Goal: Task Accomplishment & Management: Manage account settings

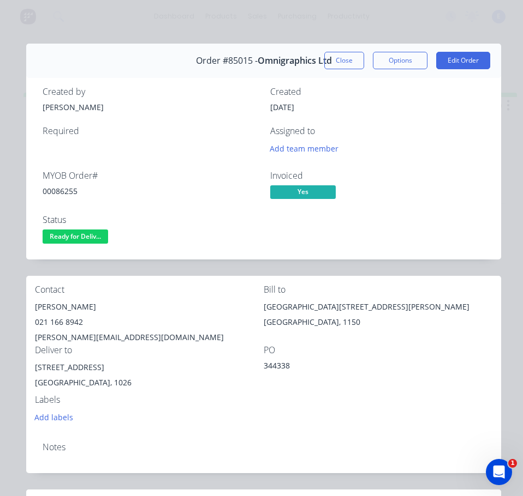
click at [82, 241] on span "Ready for Deliv..." at bounding box center [75, 237] width 65 height 14
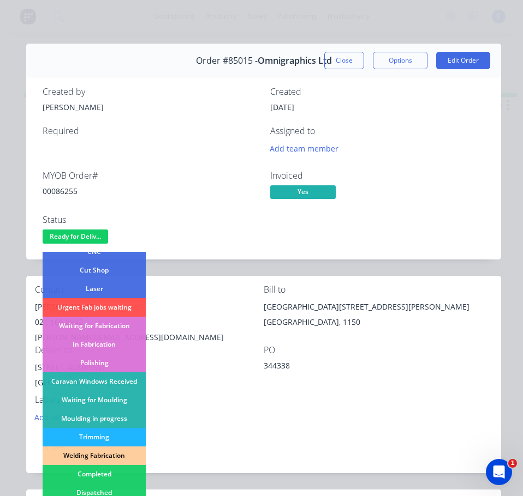
scroll to position [164, 0]
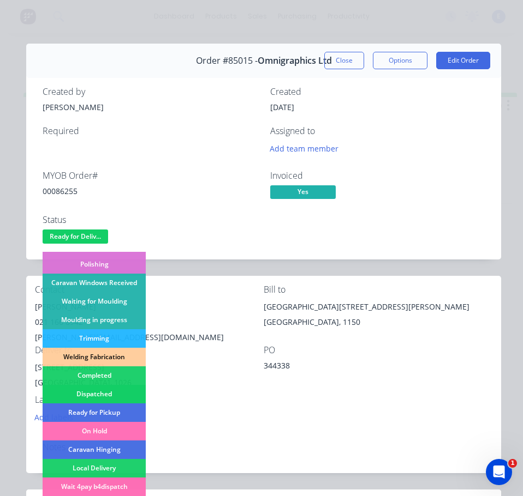
click at [76, 394] on div "Dispatched" at bounding box center [94, 394] width 103 height 19
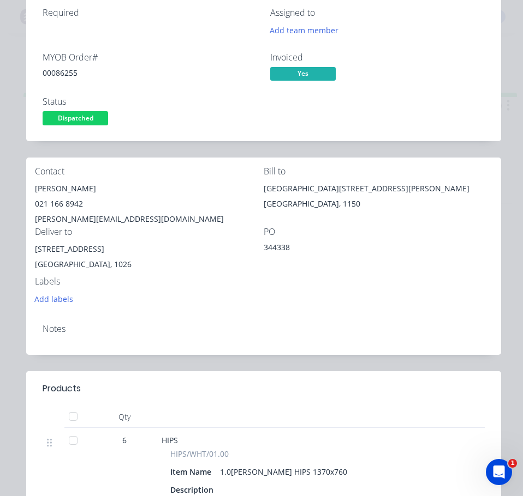
scroll to position [0, 0]
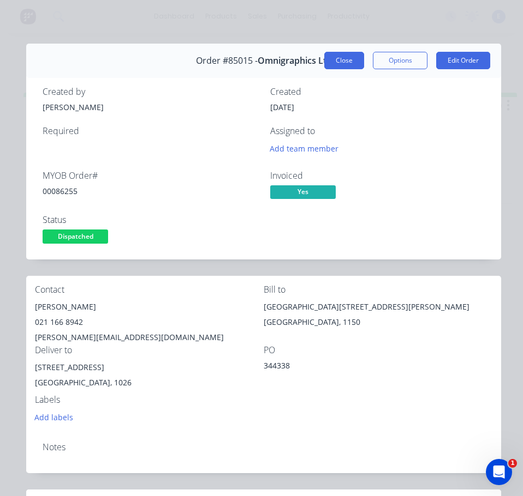
click at [340, 56] on button "Close" at bounding box center [344, 60] width 40 height 17
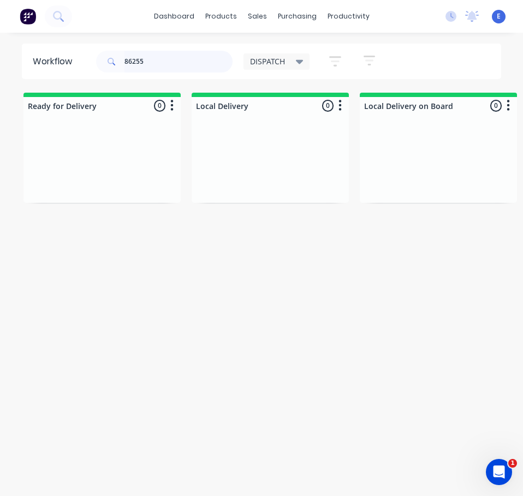
click at [147, 54] on input "86255" at bounding box center [178, 62] width 108 height 22
click at [109, 187] on div "Req. Del" at bounding box center [101, 181] width 137 height 19
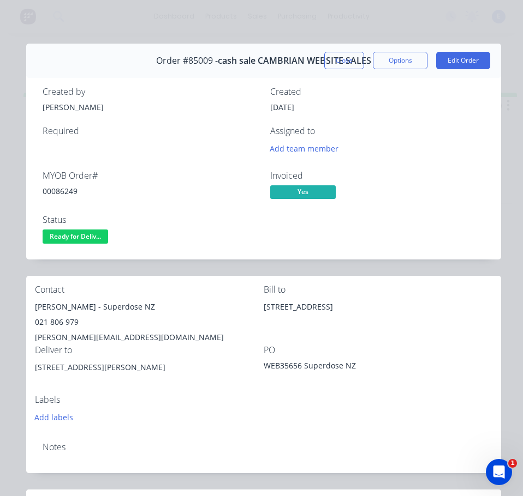
click at [61, 187] on div "00086249" at bounding box center [150, 190] width 214 height 11
copy div "00086249"
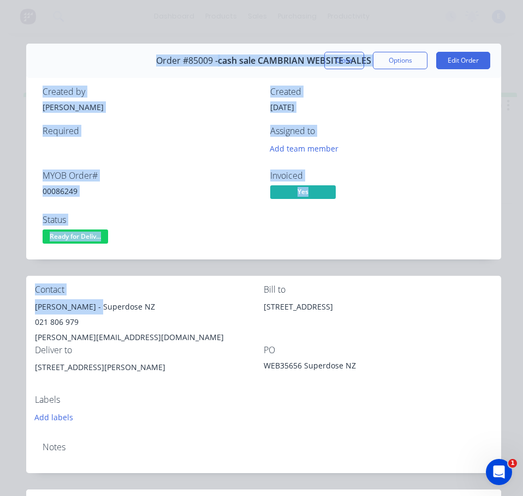
drag, startPoint x: 97, startPoint y: 306, endPoint x: 60, endPoint y: 312, distance: 37.6
click at [35, 309] on div "[PERSON_NAME] - Superdose NZ" at bounding box center [149, 307] width 229 height 15
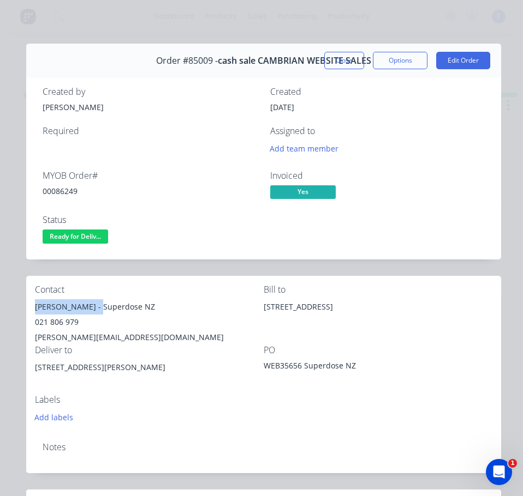
copy div "[PERSON_NAME]"
drag, startPoint x: 105, startPoint y: 308, endPoint x: 175, endPoint y: 314, distance: 70.6
click at [175, 314] on div "[PERSON_NAME] - Superdose NZ" at bounding box center [149, 307] width 229 height 15
copy div "Superdose NZ"
click at [63, 321] on div "021 806 979" at bounding box center [149, 322] width 229 height 15
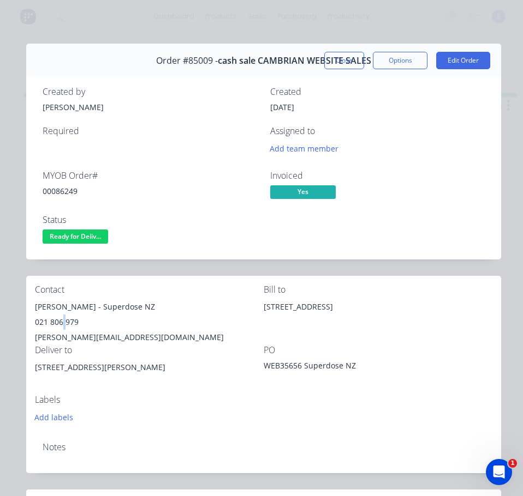
click at [63, 321] on div "021 806 979" at bounding box center [149, 322] width 229 height 15
copy div "021 806 979"
click at [96, 337] on div "[PERSON_NAME][EMAIL_ADDRESS][DOMAIN_NAME]" at bounding box center [149, 337] width 229 height 15
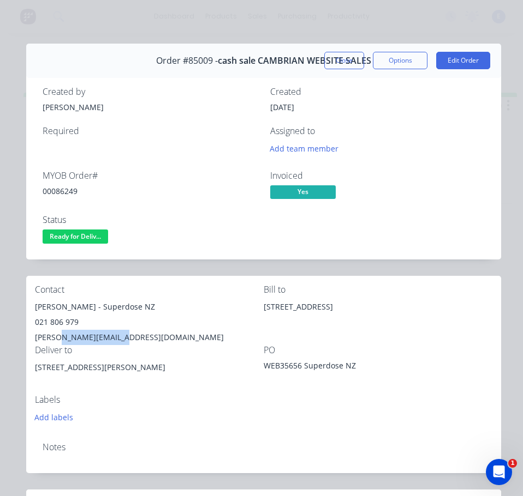
click at [97, 338] on div "[PERSON_NAME][EMAIL_ADDRESS][DOMAIN_NAME]" at bounding box center [149, 337] width 229 height 15
copy div "[PERSON_NAME][EMAIL_ADDRESS][DOMAIN_NAME]"
drag, startPoint x: 140, startPoint y: 367, endPoint x: 93, endPoint y: 366, distance: 46.4
click at [66, 375] on div "[STREET_ADDRESS][PERSON_NAME]" at bounding box center [149, 367] width 229 height 15
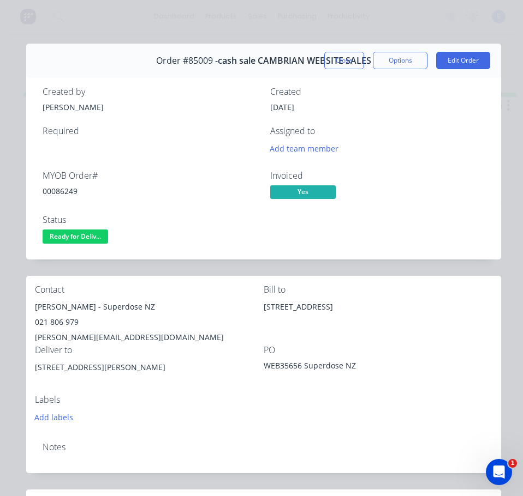
drag, startPoint x: 93, startPoint y: 366, endPoint x: 124, endPoint y: 394, distance: 42.1
click at [113, 409] on div "Labels Add labels" at bounding box center [149, 410] width 229 height 30
drag, startPoint x: 141, startPoint y: 370, endPoint x: 63, endPoint y: 381, distance: 78.2
click at [63, 381] on div "[STREET_ADDRESS][PERSON_NAME]" at bounding box center [149, 377] width 229 height 35
copy div "[STREET_ADDRESS][PERSON_NAME]"
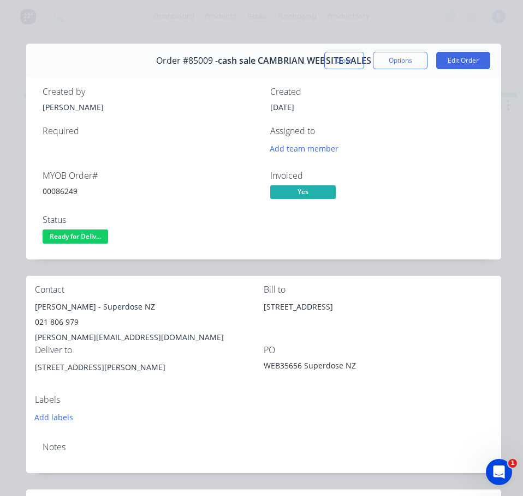
click at [340, 354] on div "PO" at bounding box center [377, 350] width 229 height 10
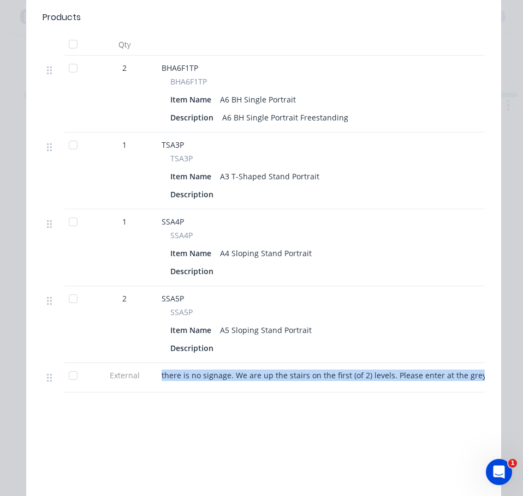
scroll to position [0, 152]
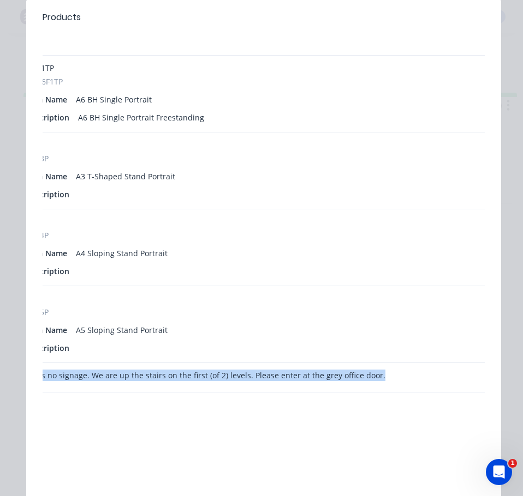
drag, startPoint x: 163, startPoint y: 376, endPoint x: 322, endPoint y: 367, distance: 160.1
click at [391, 383] on div "there is no signage. We are up the stairs on the first (of 2) levels. Please en…" at bounding box center [231, 377] width 436 height 29
copy div "there is no signage. We are up the stairs on the first (of 2) levels. Please en…"
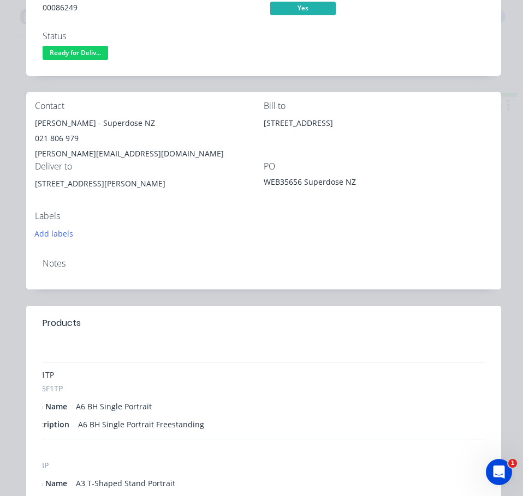
scroll to position [164, 0]
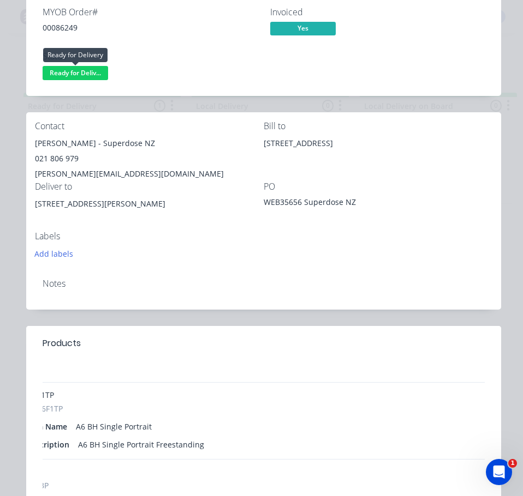
drag, startPoint x: 92, startPoint y: 69, endPoint x: 102, endPoint y: 84, distance: 18.5
click at [93, 69] on span "Ready for Deliv..." at bounding box center [75, 73] width 65 height 14
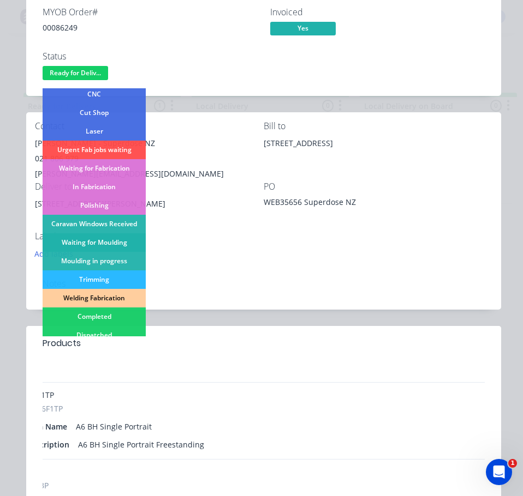
scroll to position [109, 0]
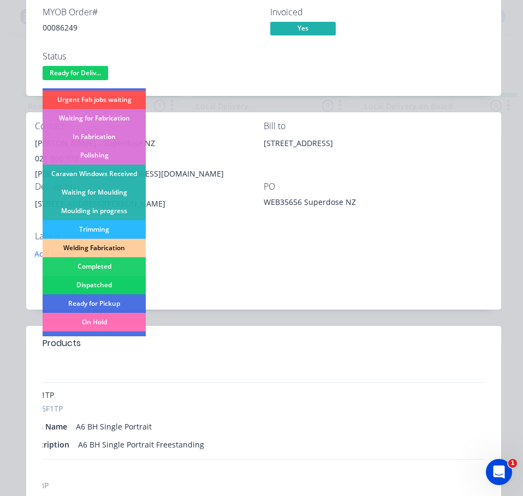
click at [116, 285] on div "Dispatched" at bounding box center [94, 285] width 103 height 19
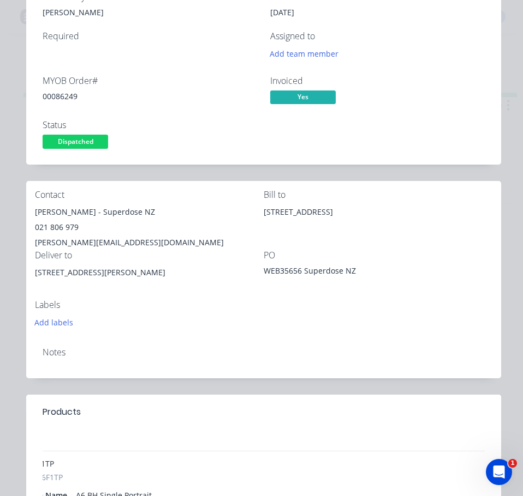
scroll to position [0, 0]
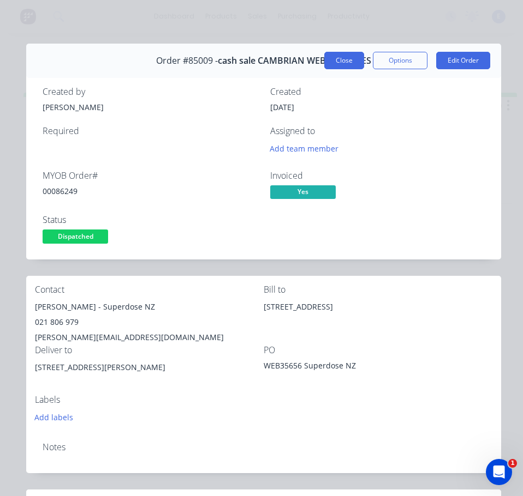
click at [340, 58] on button "Close" at bounding box center [344, 60] width 40 height 17
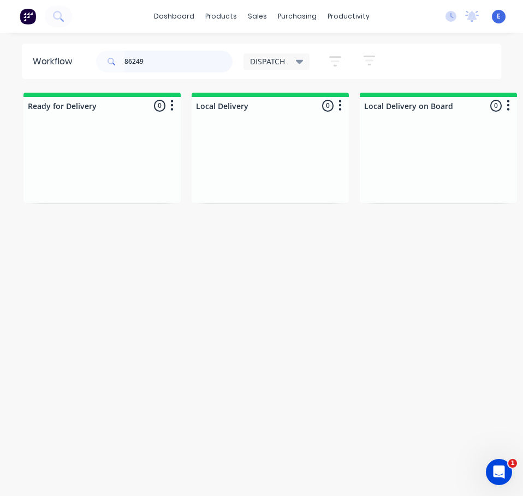
click at [165, 69] on input "86249" at bounding box center [178, 62] width 108 height 22
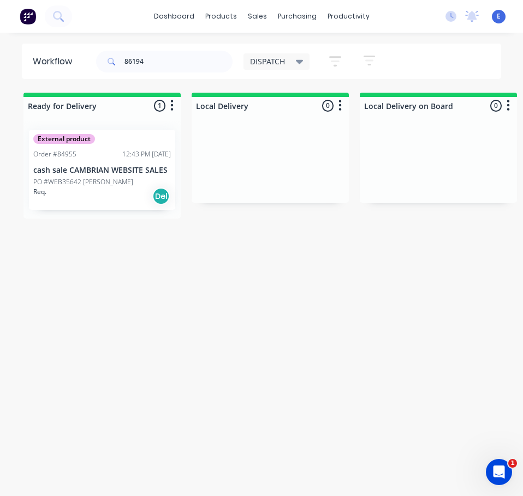
click at [105, 205] on div "Req. Del" at bounding box center [101, 196] width 137 height 19
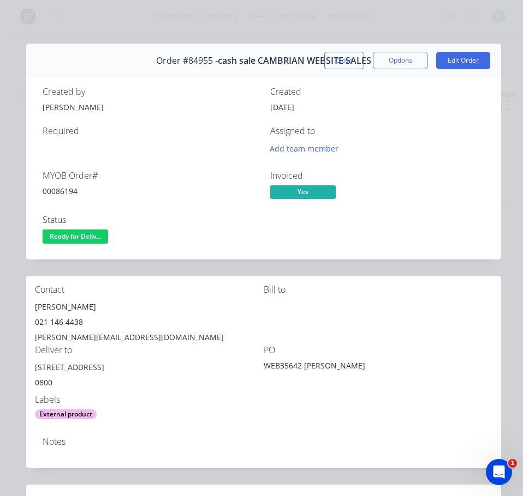
click at [67, 192] on div "00086194" at bounding box center [150, 190] width 214 height 11
copy div "00086194"
click at [58, 304] on div "[PERSON_NAME]" at bounding box center [149, 307] width 229 height 15
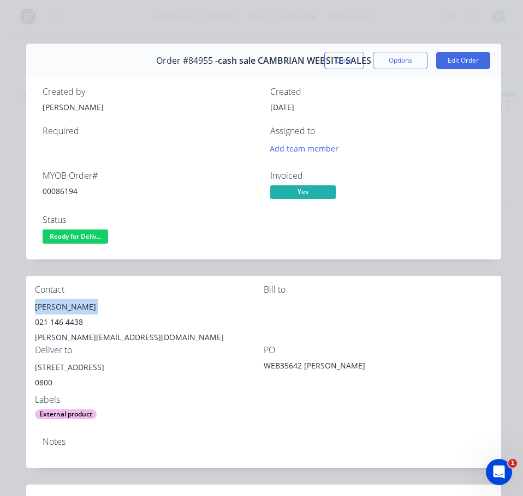
click at [58, 304] on div "[PERSON_NAME]" at bounding box center [149, 307] width 229 height 15
copy div "[PERSON_NAME]"
click at [70, 318] on div "021 146 4438" at bounding box center [149, 322] width 229 height 15
click at [70, 317] on div "021 146 4438" at bounding box center [149, 322] width 229 height 15
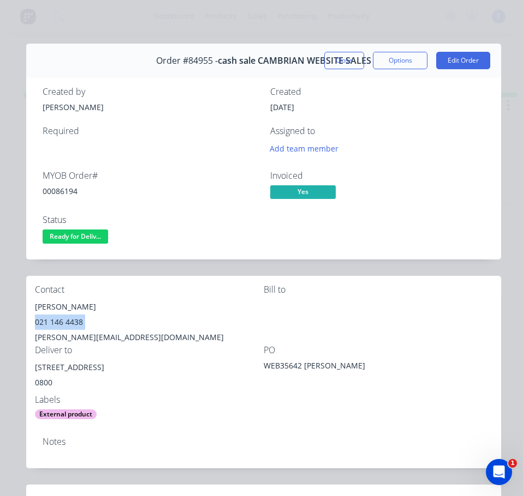
copy div "021 146 4438"
click at [83, 341] on div "[PERSON_NAME][EMAIL_ADDRESS][DOMAIN_NAME]" at bounding box center [149, 337] width 229 height 15
click at [84, 339] on div "[PERSON_NAME][EMAIL_ADDRESS][DOMAIN_NAME]" at bounding box center [149, 337] width 229 height 15
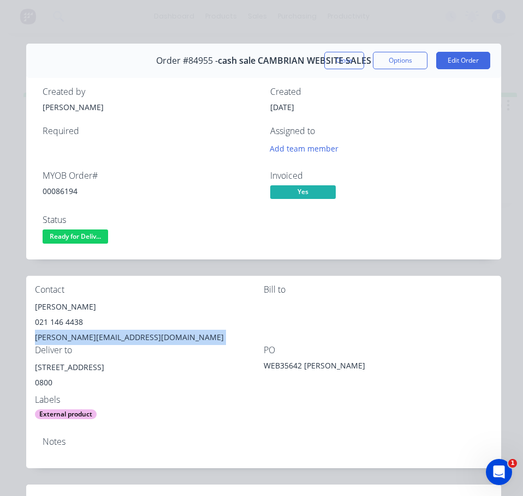
click at [84, 339] on div "[PERSON_NAME][EMAIL_ADDRESS][DOMAIN_NAME]" at bounding box center [149, 337] width 229 height 15
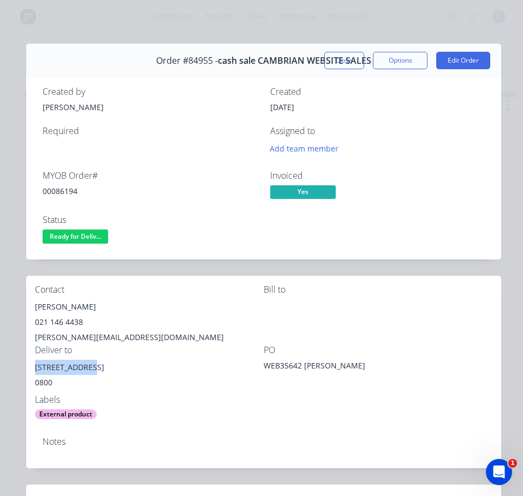
drag, startPoint x: 85, startPoint y: 368, endPoint x: 32, endPoint y: 372, distance: 52.6
click at [32, 372] on div "Contact [PERSON_NAME] [PHONE_NUMBER] [PERSON_NAME][EMAIL_ADDRESS][DOMAIN_NAME] …" at bounding box center [263, 352] width 475 height 153
drag, startPoint x: 82, startPoint y: 236, endPoint x: 135, endPoint y: 328, distance: 107.0
click at [103, 259] on div "Created by [PERSON_NAME] Created [DATE] Required Assigned to Add team member MY…" at bounding box center [263, 167] width 475 height 186
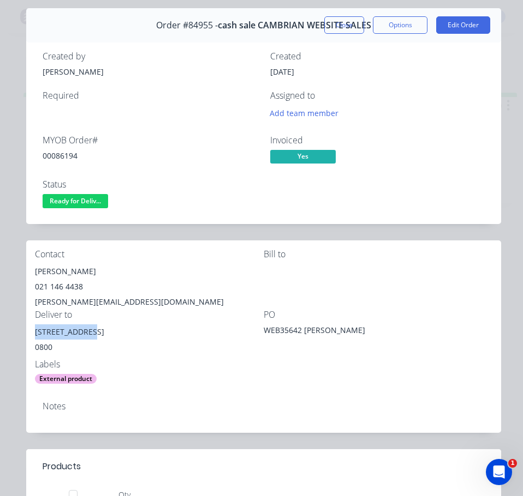
scroll to position [55, 0]
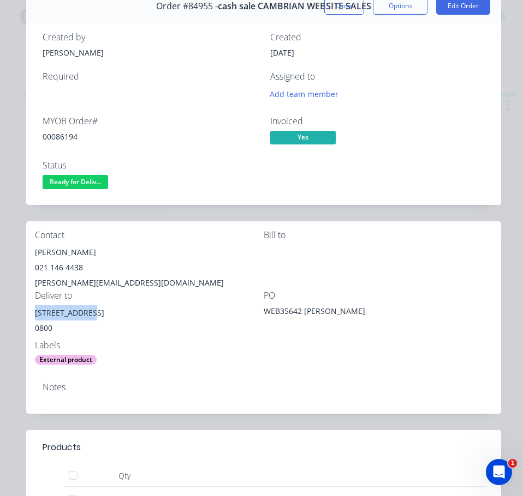
click at [85, 177] on span "Ready for Deliv..." at bounding box center [75, 182] width 65 height 14
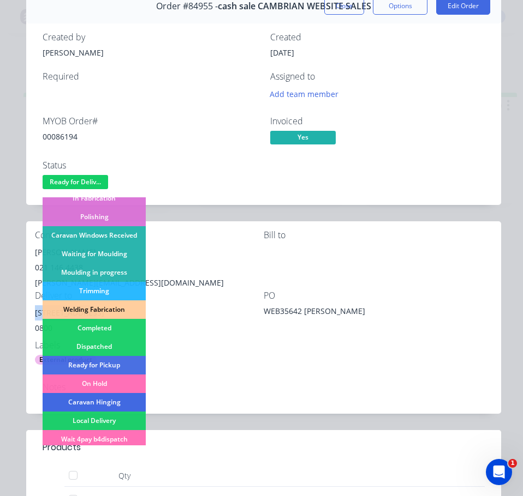
scroll to position [164, 0]
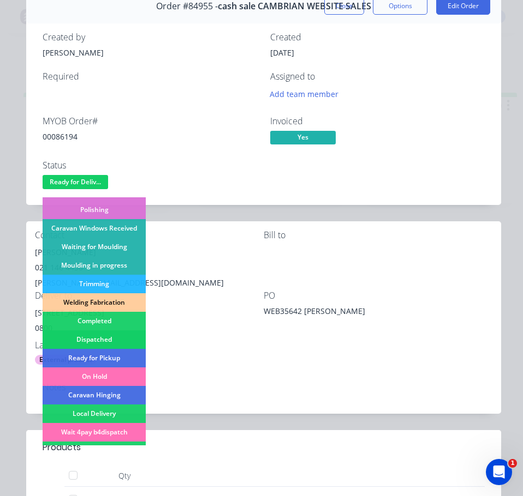
click at [118, 341] on div "Dispatched" at bounding box center [94, 340] width 103 height 19
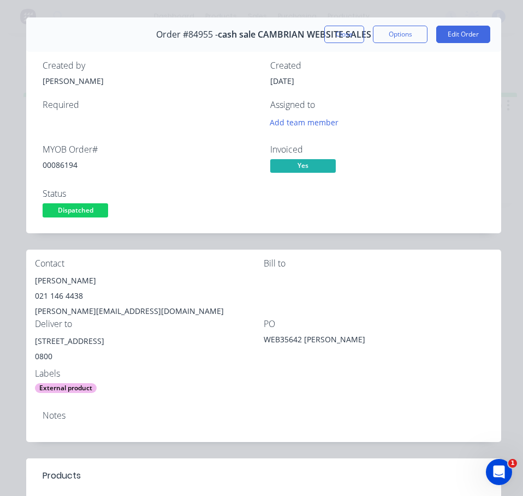
scroll to position [0, 0]
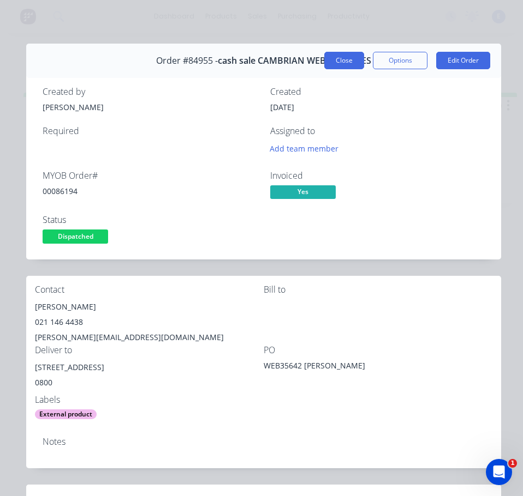
click at [334, 56] on button "Close" at bounding box center [344, 60] width 40 height 17
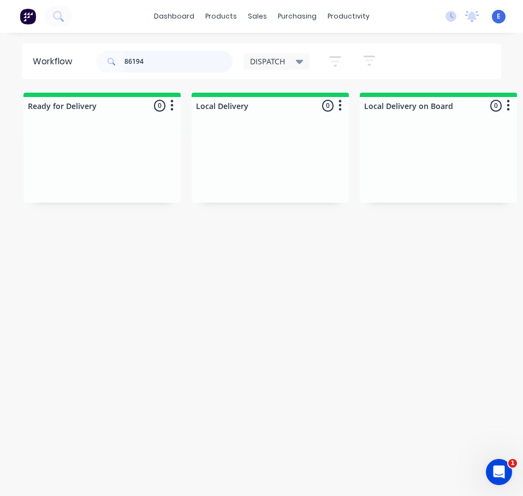
click at [163, 58] on input "86194" at bounding box center [178, 62] width 108 height 22
click at [162, 58] on input "86194" at bounding box center [178, 62] width 108 height 22
click at [99, 195] on div "Req. Del" at bounding box center [101, 192] width 137 height 19
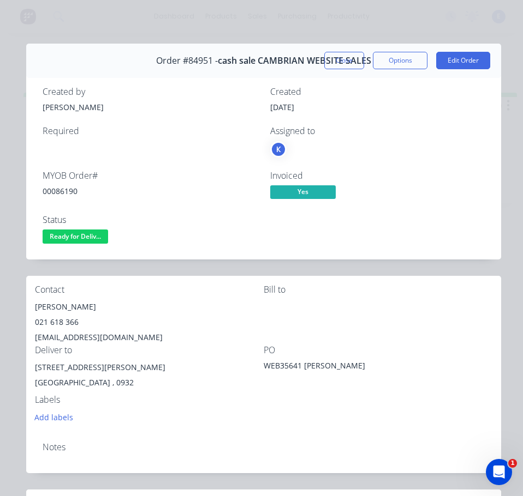
click at [61, 191] on div "00086190" at bounding box center [150, 190] width 214 height 11
click at [57, 306] on div "[PERSON_NAME]" at bounding box center [149, 307] width 229 height 15
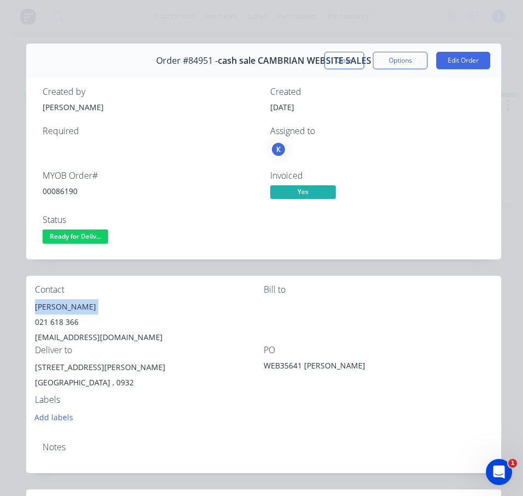
click at [58, 306] on div "[PERSON_NAME]" at bounding box center [149, 307] width 229 height 15
click at [59, 324] on div "021 618 366" at bounding box center [149, 322] width 229 height 15
click at [72, 334] on div "[EMAIL_ADDRESS][DOMAIN_NAME]" at bounding box center [149, 337] width 229 height 15
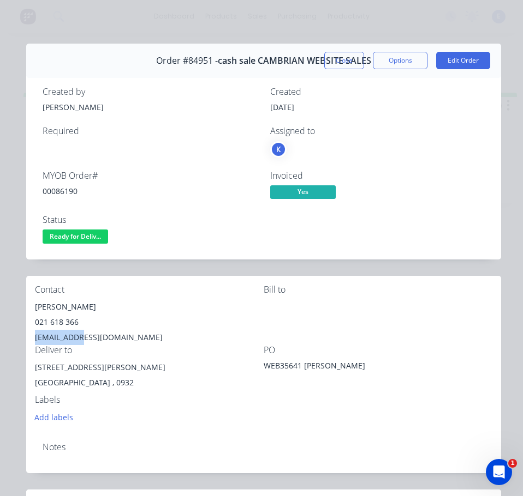
click at [72, 334] on div "[EMAIL_ADDRESS][DOMAIN_NAME]" at bounding box center [149, 337] width 229 height 15
click at [73, 334] on div "[EMAIL_ADDRESS][DOMAIN_NAME]" at bounding box center [149, 337] width 229 height 15
click at [76, 367] on div "[STREET_ADDRESS][PERSON_NAME]" at bounding box center [149, 367] width 229 height 15
click at [76, 368] on div "[STREET_ADDRESS][PERSON_NAME]" at bounding box center [149, 367] width 229 height 15
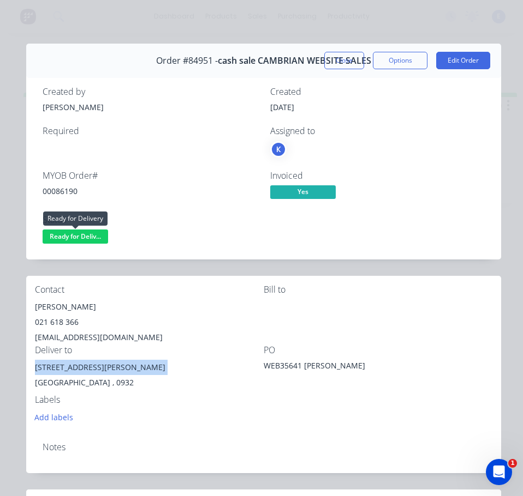
click at [77, 233] on span "Ready for Deliv..." at bounding box center [75, 237] width 65 height 14
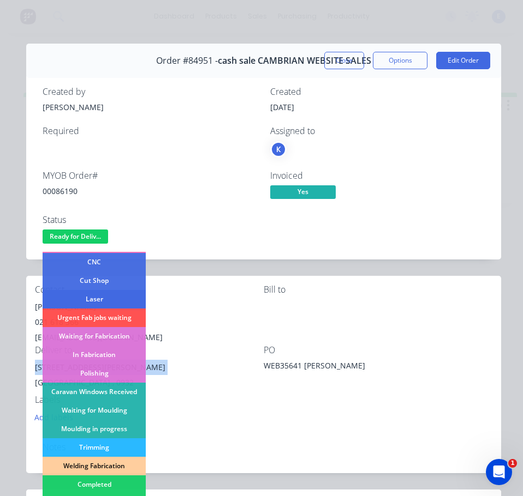
scroll to position [164, 0]
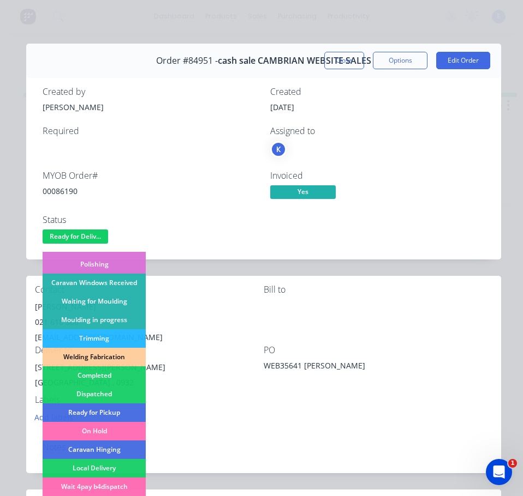
drag, startPoint x: 113, startPoint y: 390, endPoint x: 167, endPoint y: 400, distance: 54.6
click at [124, 392] on div "Dispatched" at bounding box center [94, 394] width 103 height 19
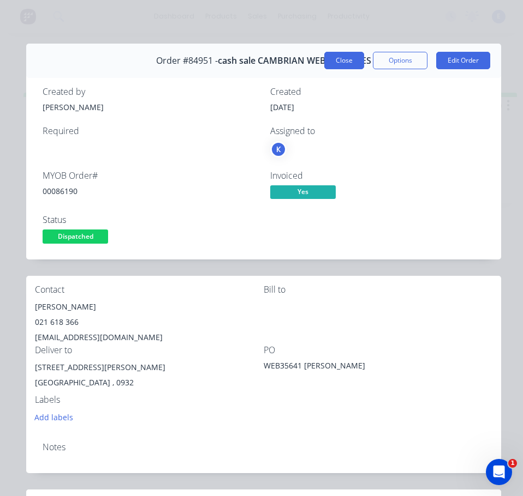
click at [340, 66] on button "Close" at bounding box center [344, 60] width 40 height 17
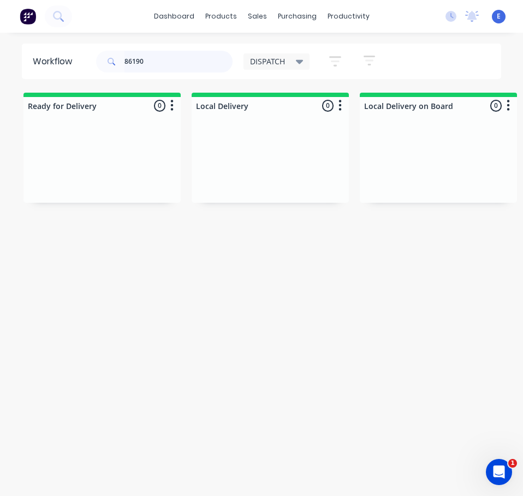
click at [162, 59] on input "86190" at bounding box center [178, 62] width 108 height 22
click at [163, 60] on input "86190" at bounding box center [178, 62] width 108 height 22
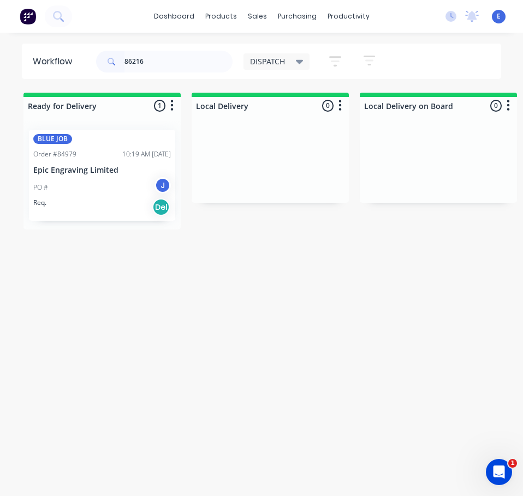
click at [106, 197] on div "BLUE JOB Order #84979 10:19 AM [DATE] Epic Engraving Limited PO # J Req. Del" at bounding box center [102, 175] width 146 height 91
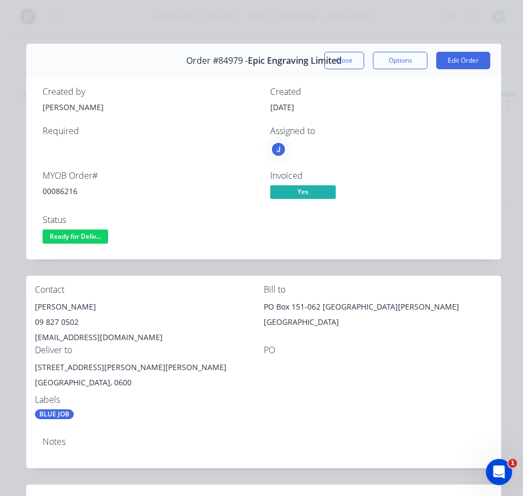
click at [71, 191] on div "00086216" at bounding box center [150, 190] width 214 height 11
click at [44, 304] on div "[PERSON_NAME]" at bounding box center [149, 307] width 229 height 15
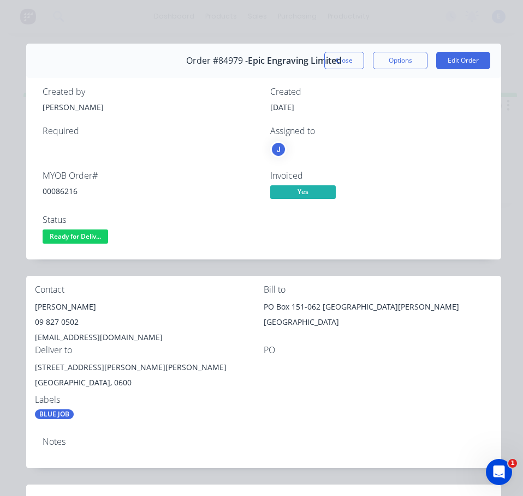
click at [58, 324] on div "09 827 0502" at bounding box center [149, 322] width 229 height 15
click at [67, 336] on div "[EMAIL_ADDRESS][DOMAIN_NAME]" at bounding box center [149, 337] width 229 height 15
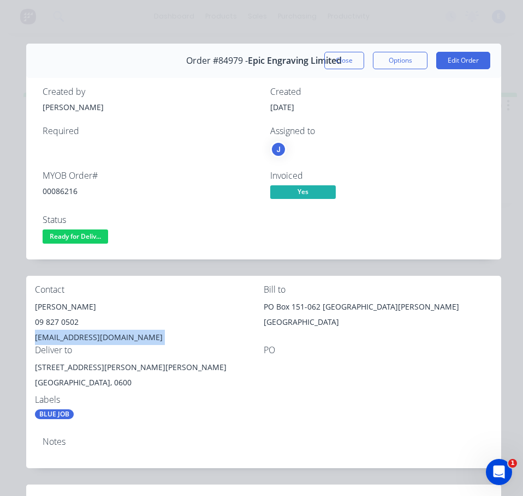
click at [67, 336] on div "[EMAIL_ADDRESS][DOMAIN_NAME]" at bounding box center [149, 337] width 229 height 15
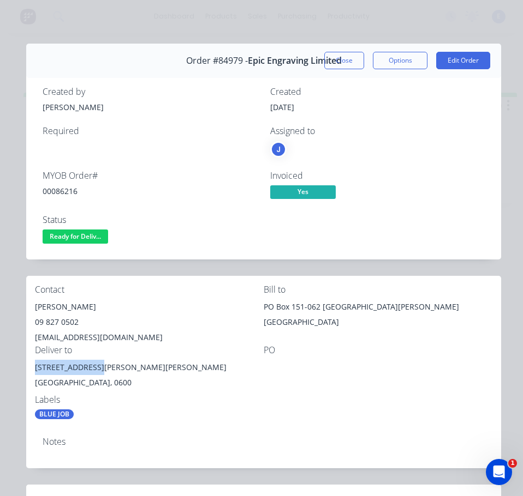
drag, startPoint x: 93, startPoint y: 367, endPoint x: 27, endPoint y: 362, distance: 66.7
click at [27, 362] on div "Contact [PERSON_NAME] [PHONE_NUMBER] [EMAIL_ADDRESS][DOMAIN_NAME] Bill to PO Bo…" at bounding box center [263, 352] width 475 height 153
click at [91, 236] on span "Ready for Deliv..." at bounding box center [75, 237] width 65 height 14
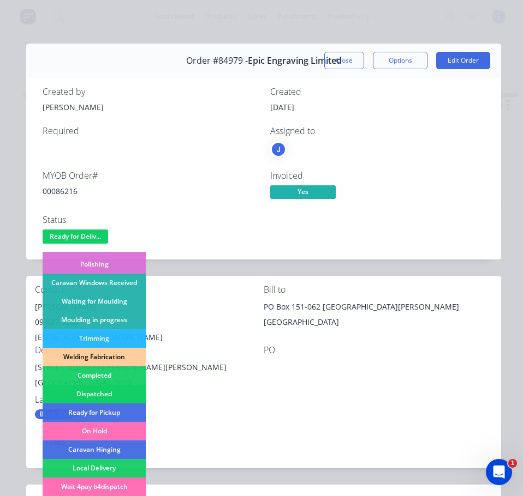
click at [123, 394] on div "Dispatched" at bounding box center [94, 394] width 103 height 19
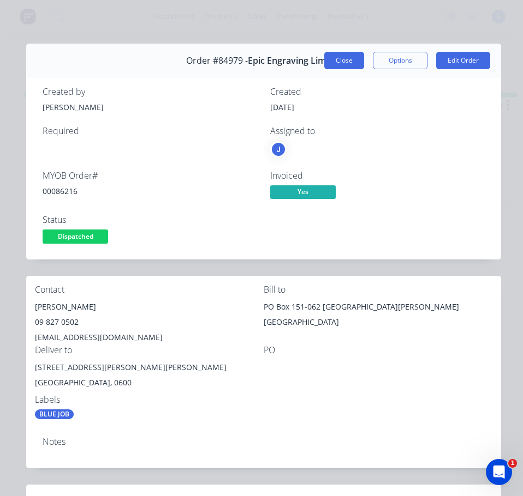
click at [342, 61] on button "Close" at bounding box center [344, 60] width 40 height 17
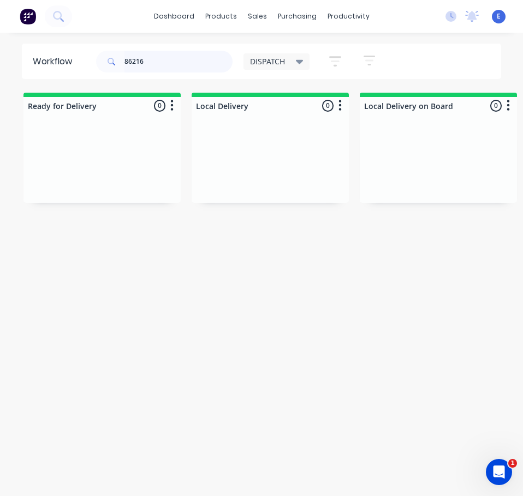
click at [154, 65] on input "86216" at bounding box center [178, 62] width 108 height 22
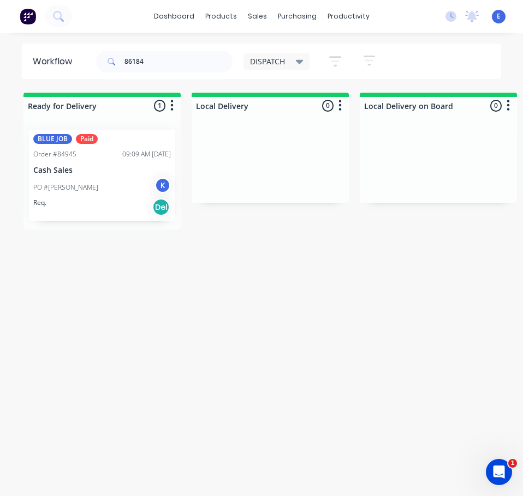
click at [99, 207] on div "Req. Del" at bounding box center [101, 207] width 137 height 19
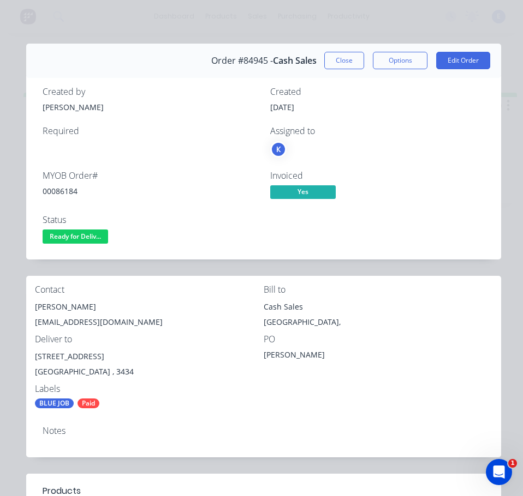
click at [68, 191] on div "00086184" at bounding box center [150, 190] width 214 height 11
click at [55, 313] on div "[PERSON_NAME] [EMAIL_ADDRESS][DOMAIN_NAME]" at bounding box center [149, 317] width 229 height 35
click at [55, 308] on div "[PERSON_NAME]" at bounding box center [149, 307] width 229 height 15
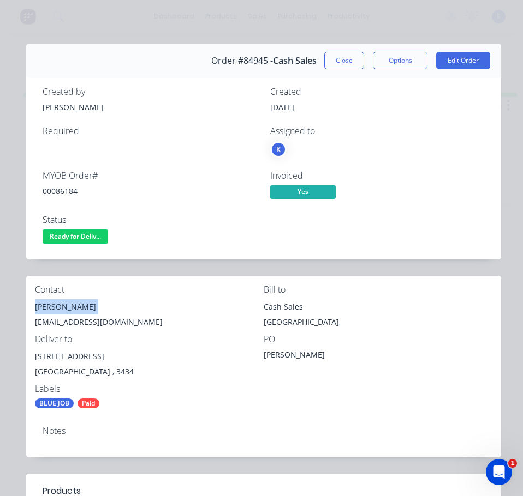
click at [55, 308] on div "[PERSON_NAME]" at bounding box center [149, 307] width 229 height 15
click at [92, 321] on div "[EMAIL_ADDRESS][DOMAIN_NAME]" at bounding box center [149, 322] width 229 height 15
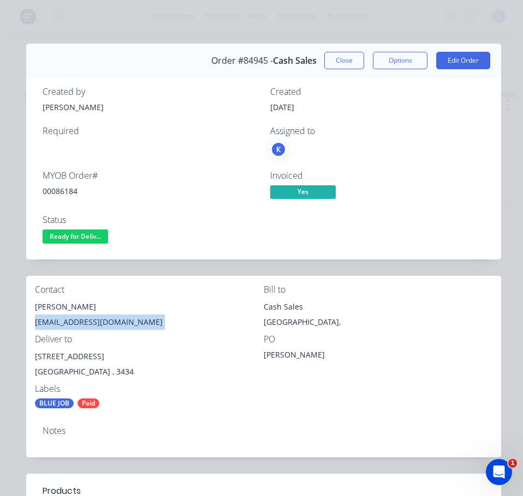
click at [92, 321] on div "[EMAIL_ADDRESS][DOMAIN_NAME]" at bounding box center [149, 322] width 229 height 15
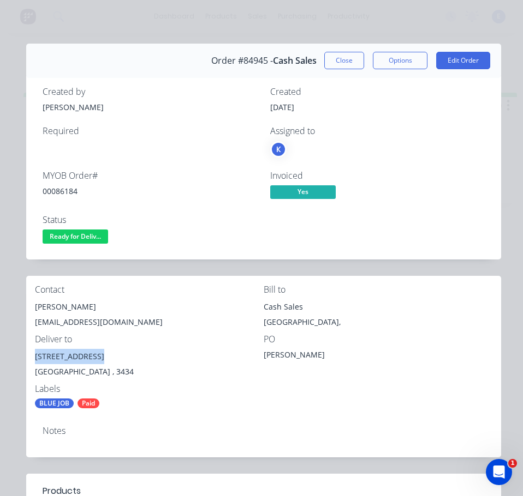
drag, startPoint x: 98, startPoint y: 359, endPoint x: 32, endPoint y: 358, distance: 66.0
click at [32, 358] on div "Contact [PERSON_NAME] [EMAIL_ADDRESS][DOMAIN_NAME] Bill to Cash Sales [GEOGRAPH…" at bounding box center [263, 347] width 475 height 142
click at [82, 236] on span "Ready for Deliv..." at bounding box center [75, 237] width 65 height 14
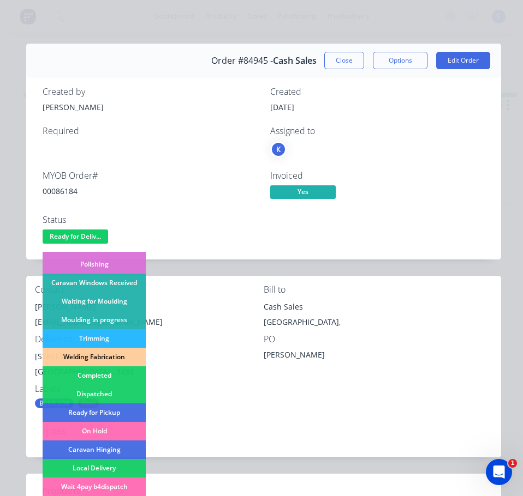
drag, startPoint x: 118, startPoint y: 392, endPoint x: 124, endPoint y: 385, distance: 8.9
click at [118, 391] on div "Dispatched" at bounding box center [94, 394] width 103 height 19
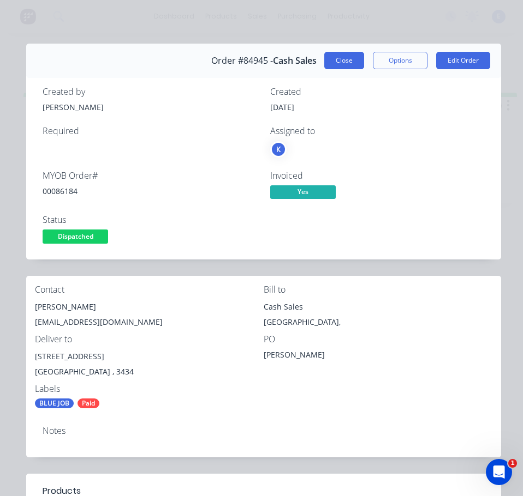
click at [343, 56] on button "Close" at bounding box center [344, 60] width 40 height 17
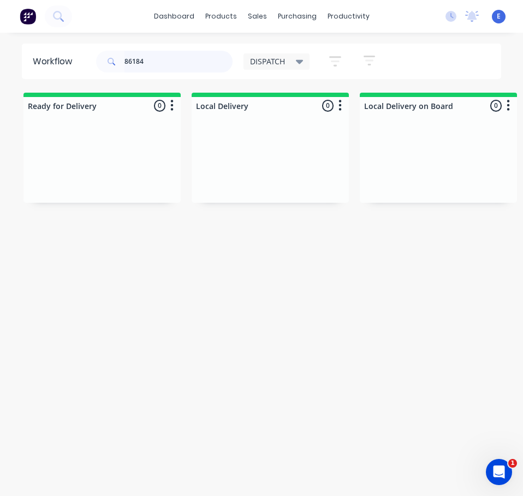
click at [173, 62] on input "86184" at bounding box center [178, 62] width 108 height 22
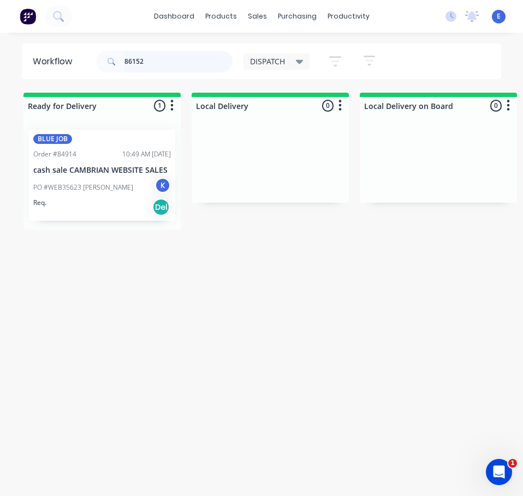
type input "86152"
click at [110, 213] on div "Req. Del" at bounding box center [101, 207] width 137 height 19
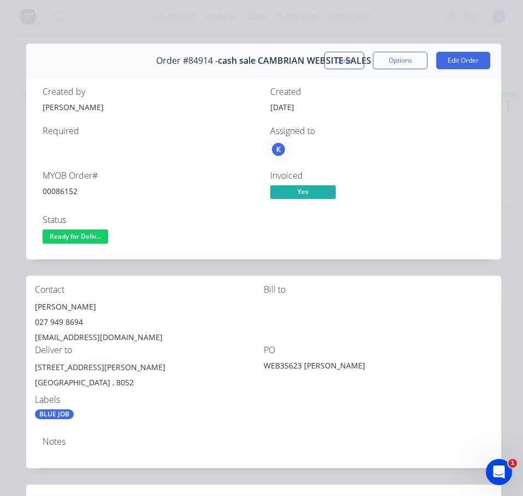
click at [70, 189] on div "00086152" at bounding box center [150, 190] width 214 height 11
click at [53, 306] on div "[PERSON_NAME]" at bounding box center [149, 307] width 229 height 15
drag, startPoint x: 53, startPoint y: 306, endPoint x: 48, endPoint y: 304, distance: 5.6
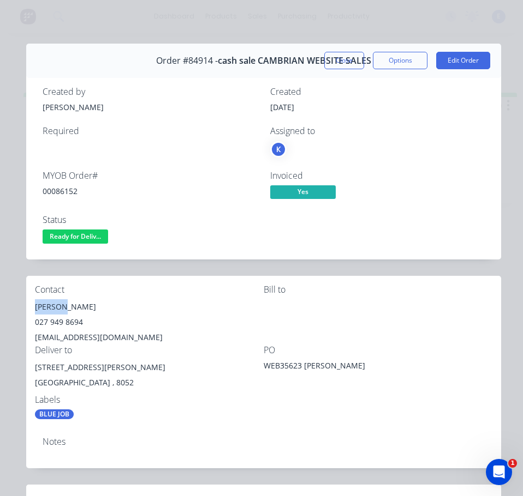
click at [48, 304] on div "[PERSON_NAME]" at bounding box center [149, 307] width 229 height 15
click at [73, 322] on div "027 949 8694" at bounding box center [149, 322] width 229 height 15
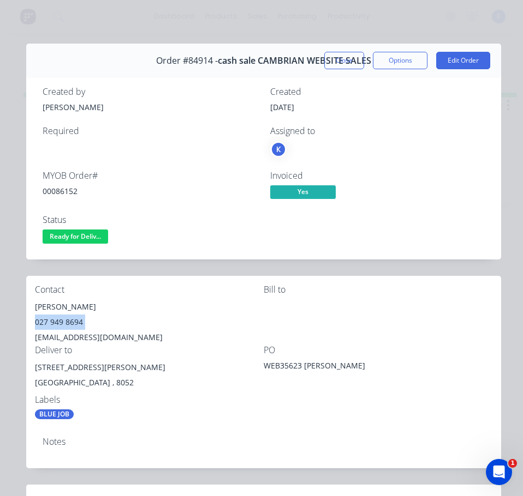
click at [73, 322] on div "027 949 8694" at bounding box center [149, 322] width 229 height 15
click at [77, 336] on div "[EMAIL_ADDRESS][DOMAIN_NAME]" at bounding box center [149, 337] width 229 height 15
drag, startPoint x: 113, startPoint y: 368, endPoint x: 28, endPoint y: 372, distance: 85.8
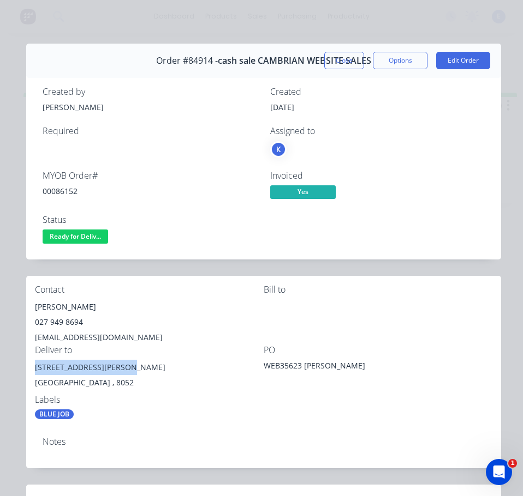
click at [28, 372] on div "Contact [PERSON_NAME] [PHONE_NUMBER] [EMAIL_ADDRESS][DOMAIN_NAME] [PERSON_NAME]…" at bounding box center [263, 352] width 475 height 153
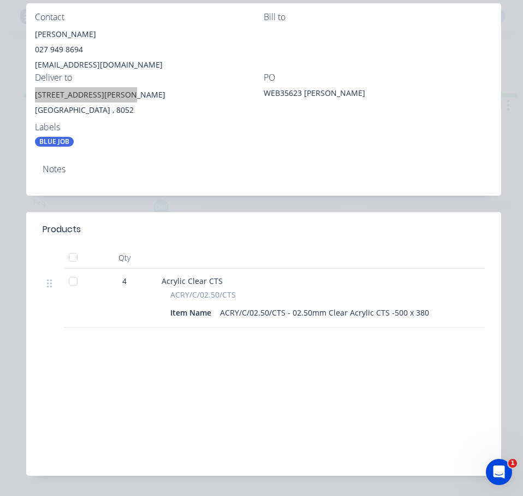
scroll to position [0, 0]
